Goal: Complete application form

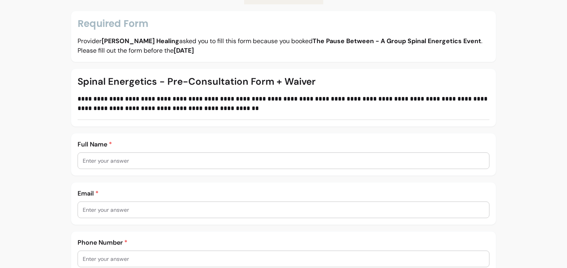
scroll to position [89, 0]
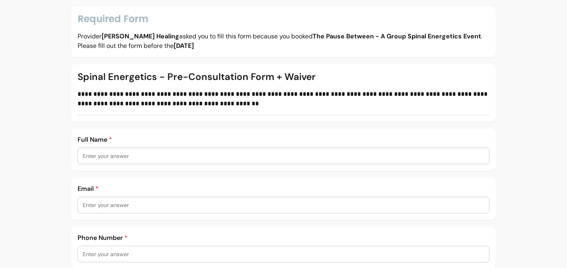
click at [164, 154] on input "text" at bounding box center [284, 156] width 402 height 8
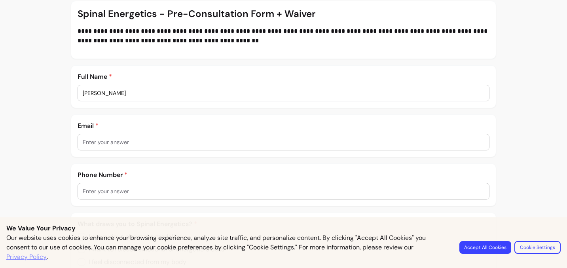
scroll to position [156, 0]
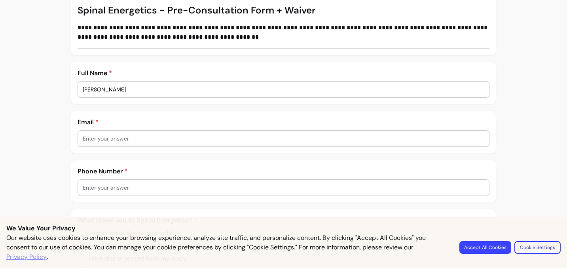
type input "[PERSON_NAME]"
click at [140, 142] on input "text" at bounding box center [284, 139] width 402 height 8
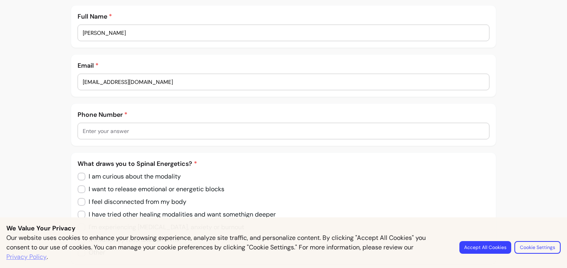
scroll to position [215, 0]
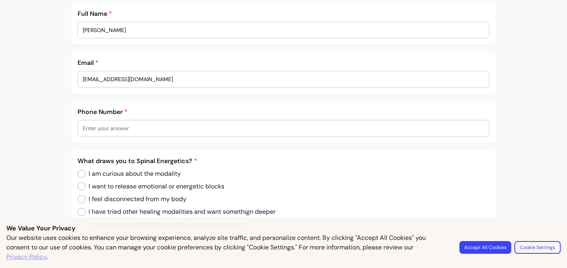
type input "[EMAIL_ADDRESS][DOMAIN_NAME]"
click at [137, 125] on input "text" at bounding box center [284, 128] width 402 height 8
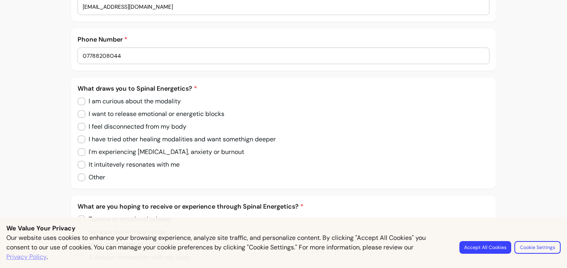
scroll to position [313, 0]
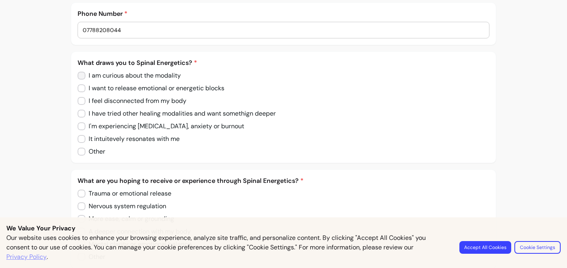
type input "07788208044"
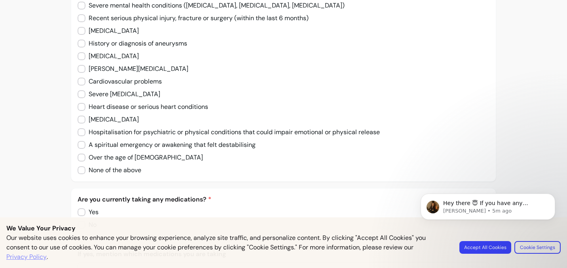
scroll to position [726, 0]
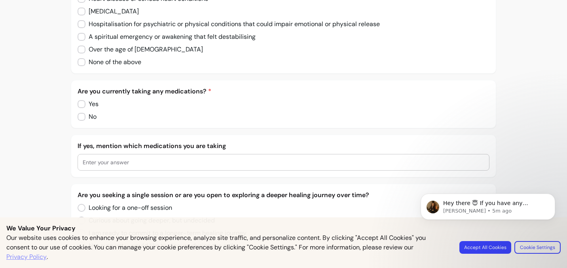
drag, startPoint x: 266, startPoint y: 120, endPoint x: 265, endPoint y: 127, distance: 7.2
click at [265, 127] on div "Are you currently taking any medications? * Yes No" at bounding box center [284, 104] width 426 height 48
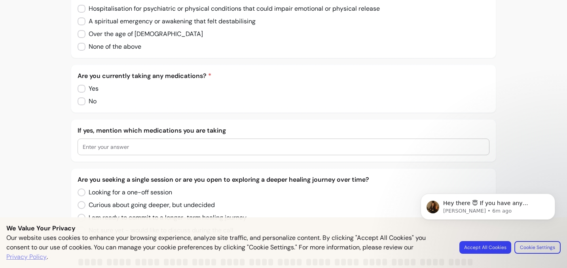
scroll to position [849, 0]
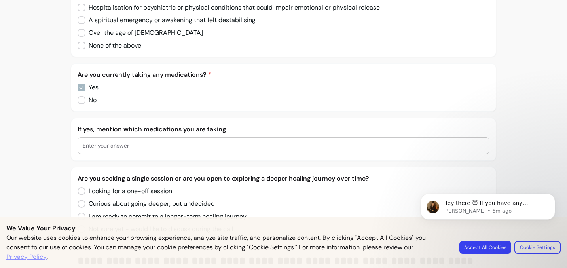
click at [131, 146] on input "text" at bounding box center [284, 146] width 402 height 8
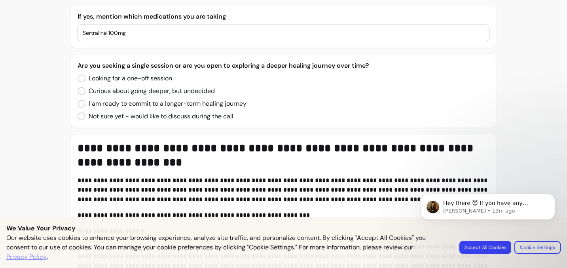
scroll to position [967, 0]
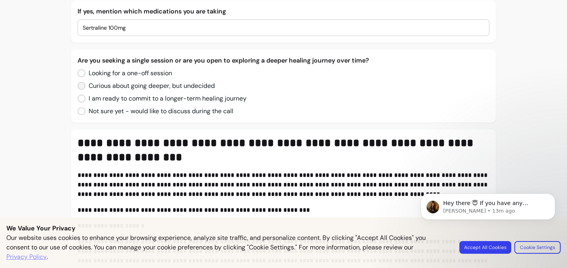
type input "Sertraline 100mg"
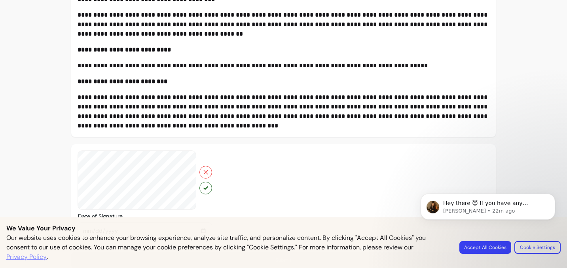
scroll to position [2057, 0]
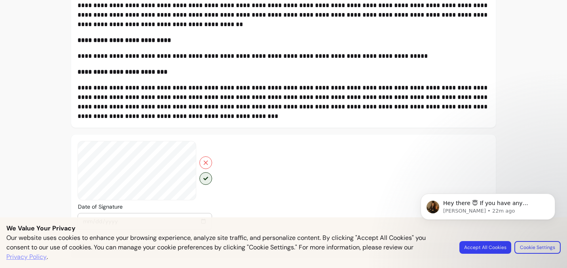
click at [207, 181] on button "button" at bounding box center [206, 178] width 13 height 13
click at [552, 194] on icon "Dismiss notification" at bounding box center [553, 196] width 4 height 4
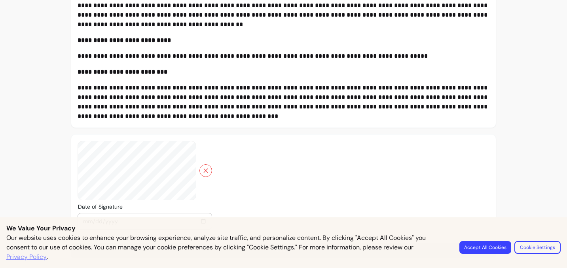
click at [490, 248] on button "Accept All Cookies" at bounding box center [486, 247] width 52 height 13
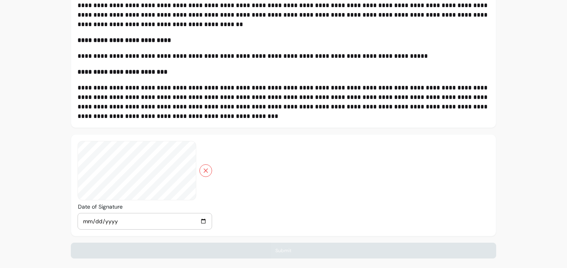
click at [153, 165] on div at bounding box center [145, 185] width 135 height 89
click at [160, 175] on div at bounding box center [145, 185] width 135 height 89
drag, startPoint x: 160, startPoint y: 175, endPoint x: 150, endPoint y: 163, distance: 15.5
click at [150, 163] on div at bounding box center [145, 185] width 135 height 89
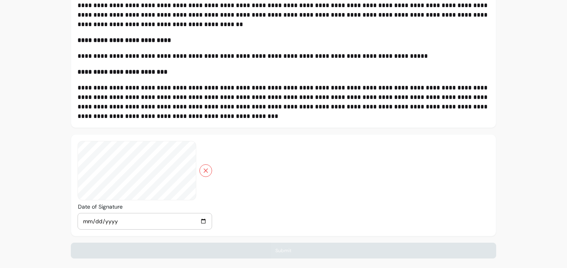
click at [150, 163] on div at bounding box center [145, 185] width 135 height 89
click at [205, 223] on input "[DATE]" at bounding box center [145, 221] width 124 height 9
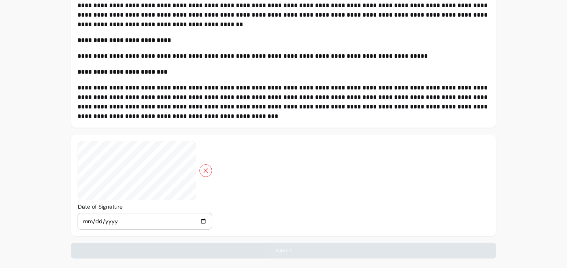
click at [275, 205] on div "Date of Signature [DATE]" at bounding box center [284, 185] width 426 height 102
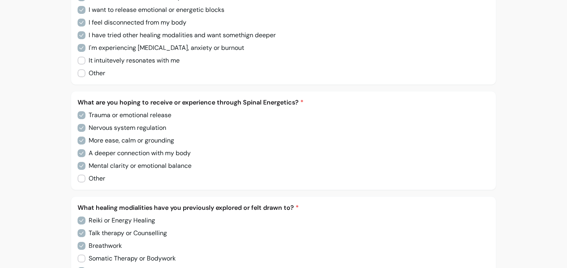
scroll to position [393, 0]
